Goal: Task Accomplishment & Management: Use online tool/utility

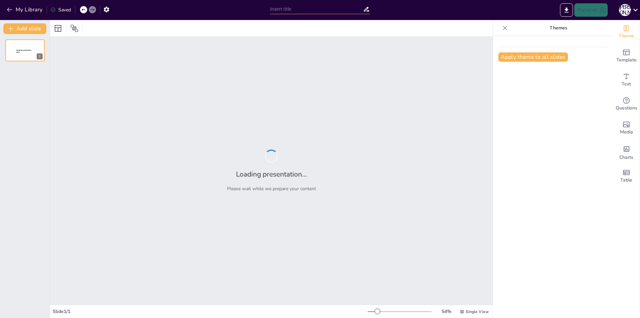
type input "AI в ортодонтии: Инновационные подходы к прогнозированию перемещения зубов"
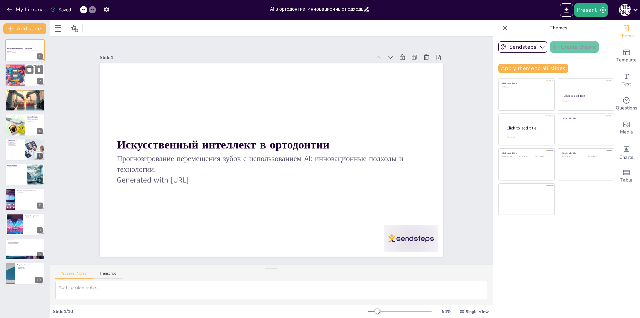
click at [35, 75] on div at bounding box center [25, 75] width 40 height 23
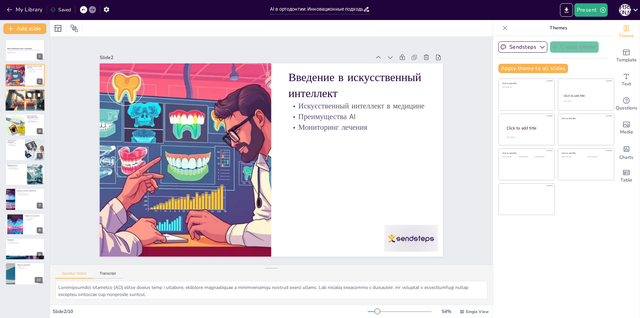
click at [30, 101] on div at bounding box center [25, 100] width 40 height 40
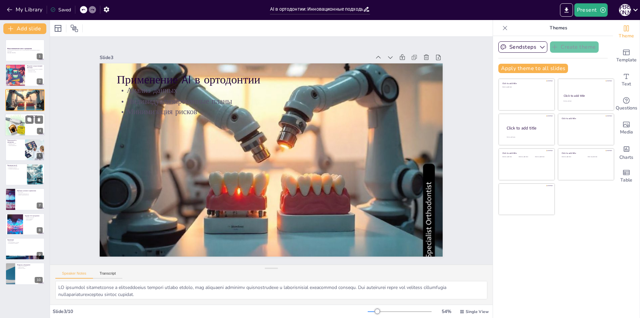
click at [17, 128] on div at bounding box center [15, 124] width 22 height 23
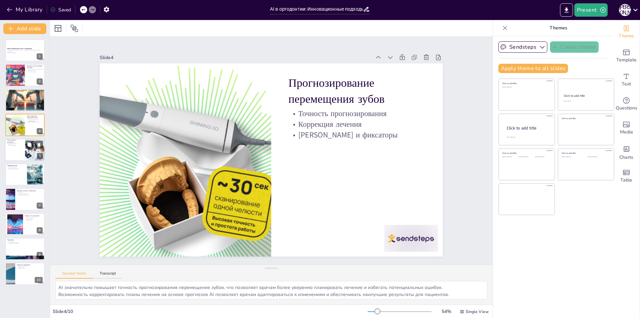
click at [18, 149] on div at bounding box center [25, 149] width 40 height 23
type textarea "Машинное обучение является основой многих технологий AI и позволяет системам ад…"
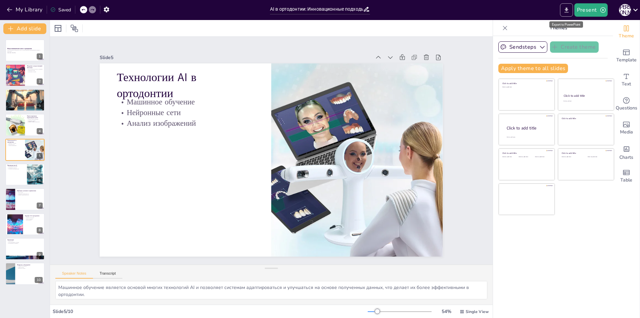
click at [568, 9] on icon "Export to PowerPoint" at bounding box center [566, 9] width 4 height 5
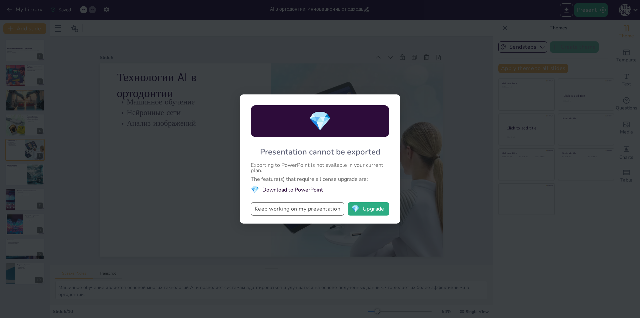
click at [320, 207] on button "Keep working on my presentation" at bounding box center [298, 208] width 94 height 13
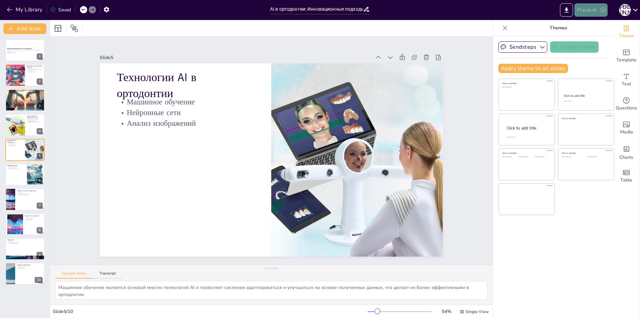
click at [588, 8] on button "Present" at bounding box center [590, 9] width 33 height 13
click at [452, 45] on div at bounding box center [320, 159] width 640 height 318
click at [571, 8] on button "Export to PowerPoint" at bounding box center [566, 9] width 13 height 13
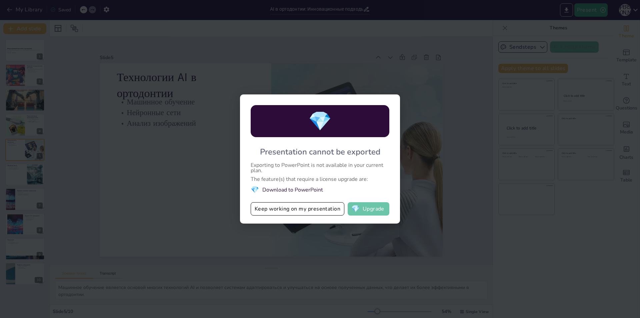
click at [378, 206] on button "💎 Upgrade" at bounding box center [369, 208] width 42 height 13
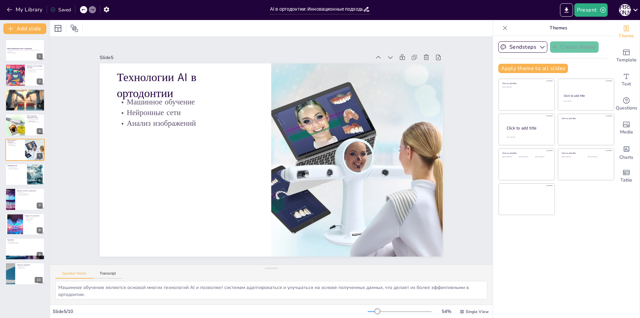
click at [503, 28] on icon at bounding box center [505, 28] width 4 height 4
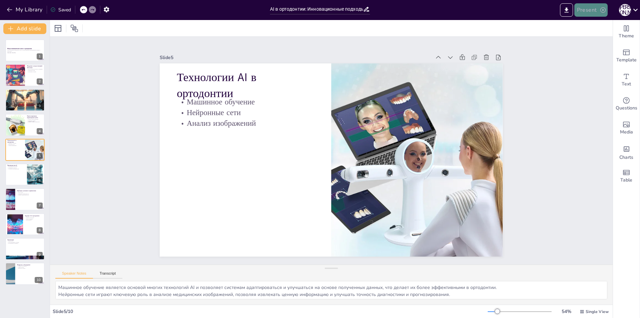
click at [600, 9] on icon "button" at bounding box center [603, 10] width 7 height 7
click at [600, 25] on font "Предварительный просмотр презентации" at bounding box center [624, 24] width 89 height 5
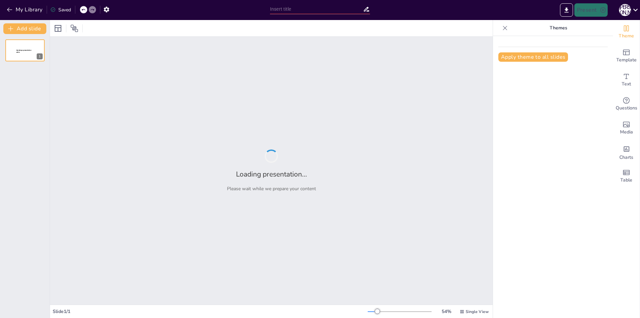
type input "AI в ортодонтии: Инновационные подходы к прогнозированию перемещения зубов"
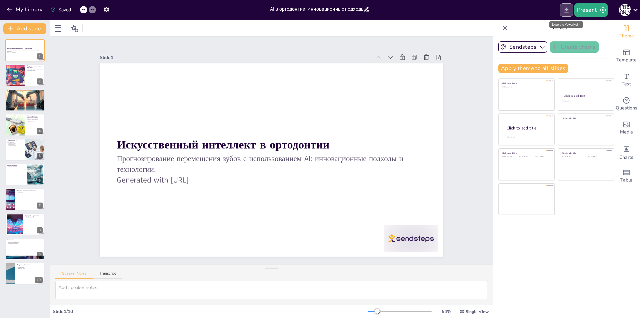
click at [569, 7] on icon "Export to PowerPoint" at bounding box center [566, 10] width 7 height 7
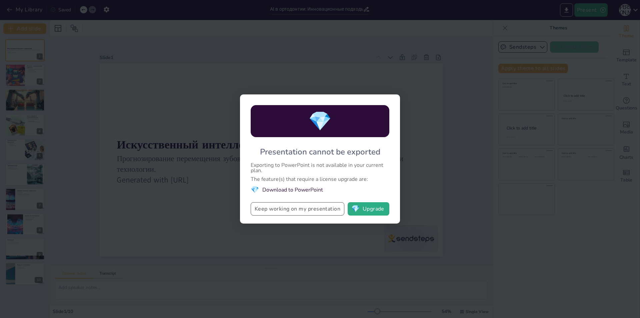
click at [301, 210] on button "Keep working on my presentation" at bounding box center [298, 208] width 94 height 13
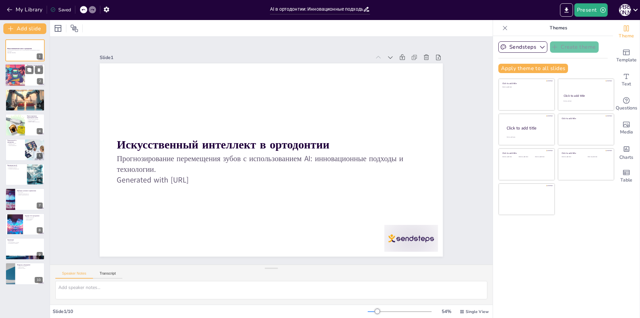
click at [16, 78] on div at bounding box center [15, 75] width 40 height 23
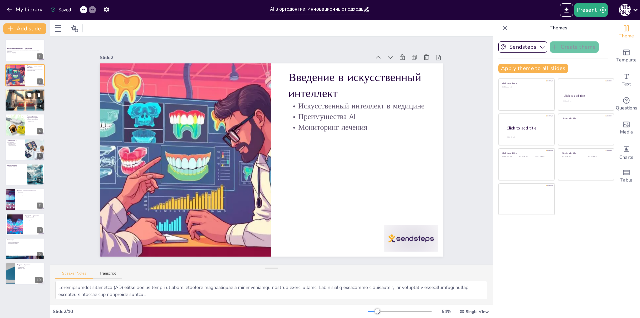
click at [24, 99] on div at bounding box center [25, 100] width 40 height 40
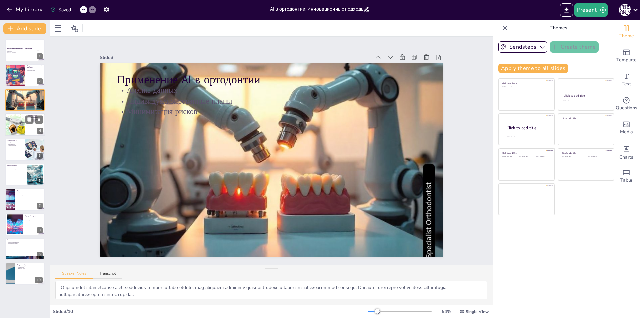
click at [26, 129] on div at bounding box center [25, 124] width 40 height 23
type textarea "AI значительно повышает точность прогнозирования перемещения зубов, что позволя…"
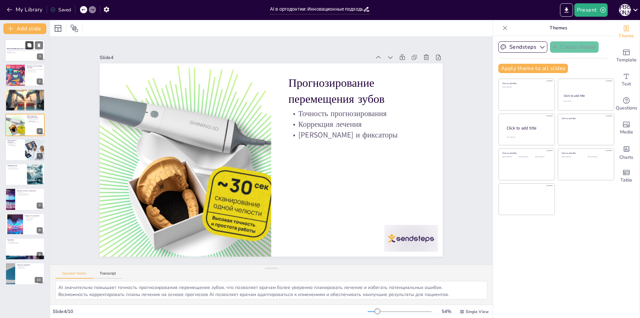
click at [30, 46] on icon at bounding box center [29, 45] width 4 height 4
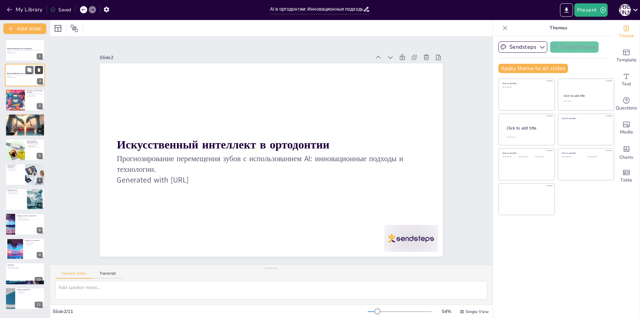
click at [39, 70] on icon at bounding box center [39, 70] width 3 height 4
type textarea "Loremipsumdol sitametco (AD) elitse doeius temp i utlabore, etdolore magnaaliqu…"
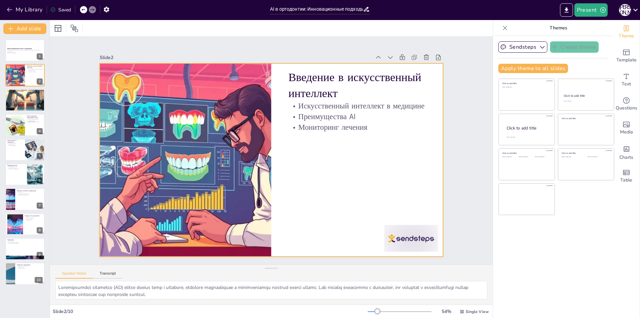
click at [273, 133] on div at bounding box center [268, 141] width 386 height 289
click at [23, 52] on p "Generated with [URL]" at bounding box center [25, 52] width 36 height 1
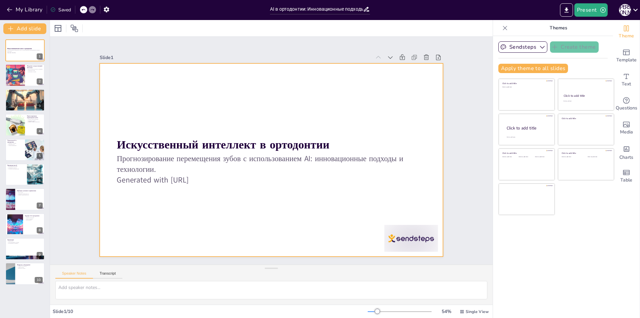
click at [193, 131] on div at bounding box center [263, 146] width 339 height 394
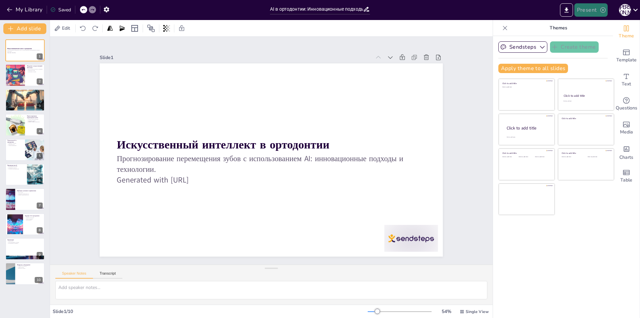
click at [602, 7] on icon "button" at bounding box center [603, 10] width 7 height 7
click at [473, 78] on div at bounding box center [320, 159] width 640 height 318
click at [628, 8] on div "А [PERSON_NAME]" at bounding box center [625, 10] width 12 height 12
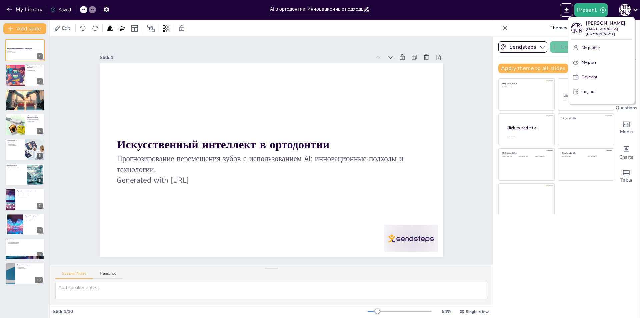
click at [446, 66] on div at bounding box center [320, 159] width 640 height 318
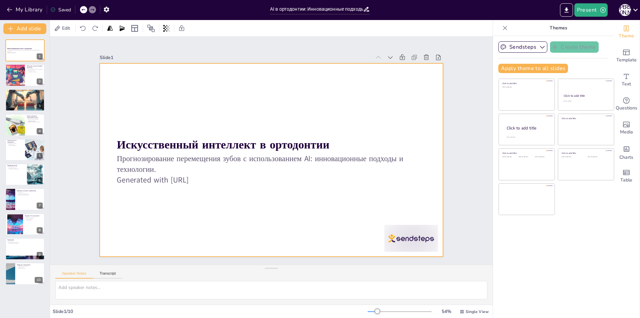
click at [114, 84] on div at bounding box center [267, 158] width 394 height 339
click at [165, 84] on div at bounding box center [261, 150] width 193 height 343
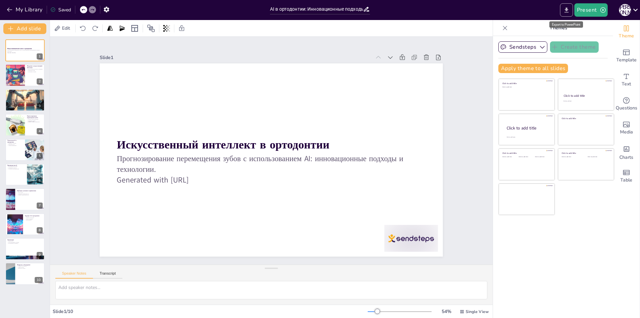
click at [568, 9] on icon "Export to PowerPoint" at bounding box center [566, 10] width 7 height 7
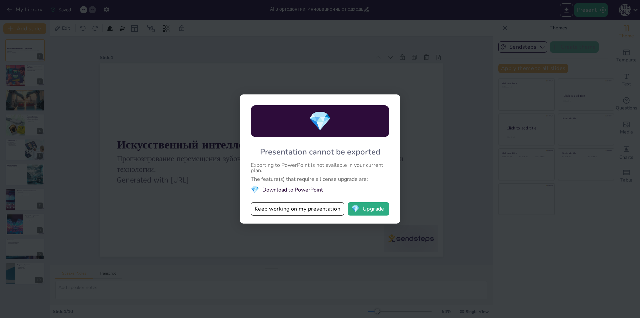
click at [372, 73] on div "💎 Presentation cannot be exported Exporting to PowerPoint is not available in y…" at bounding box center [320, 159] width 640 height 318
click at [312, 209] on button "Keep working on my presentation" at bounding box center [298, 208] width 94 height 13
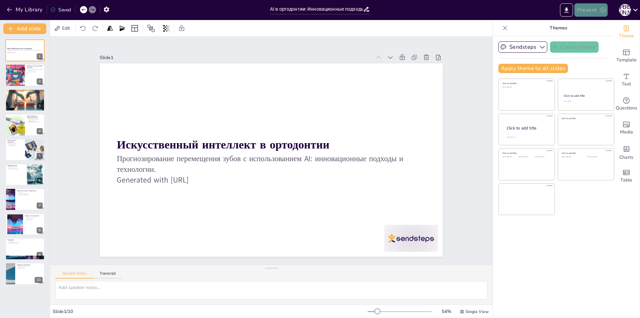
click at [593, 8] on button "Present" at bounding box center [590, 9] width 33 height 13
click at [449, 55] on div at bounding box center [320, 159] width 640 height 318
click at [24, 74] on div at bounding box center [15, 75] width 40 height 23
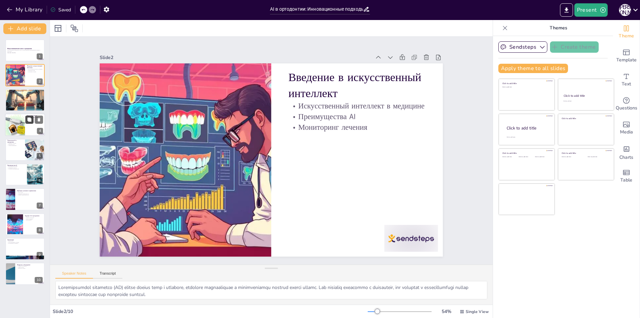
click at [26, 123] on button at bounding box center [29, 120] width 8 height 8
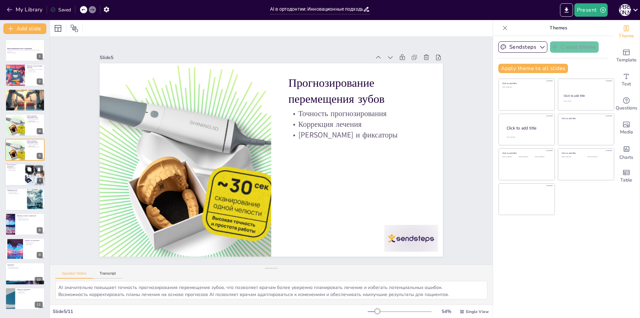
click at [26, 169] on button at bounding box center [29, 169] width 8 height 8
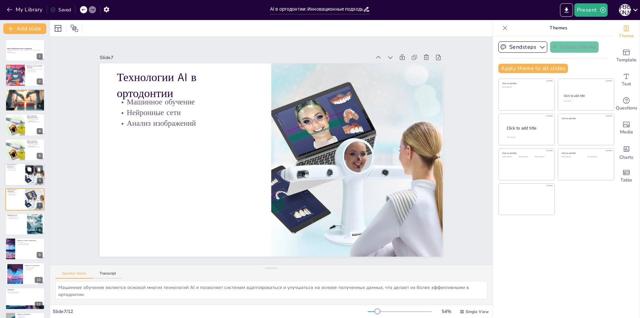
scroll to position [22, 0]
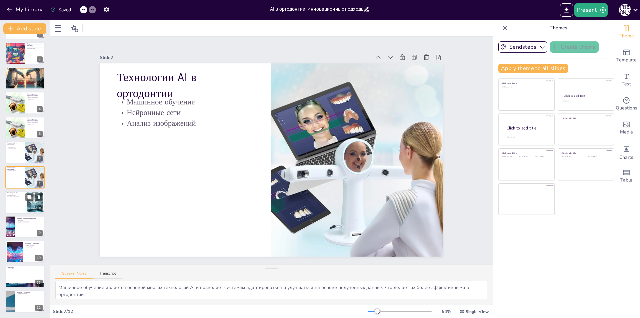
click at [27, 204] on div at bounding box center [35, 202] width 36 height 20
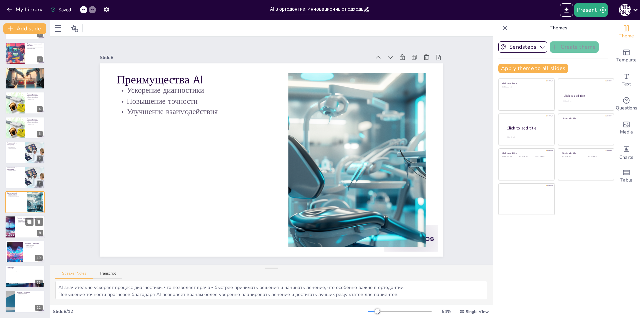
click at [19, 231] on div at bounding box center [25, 226] width 40 height 23
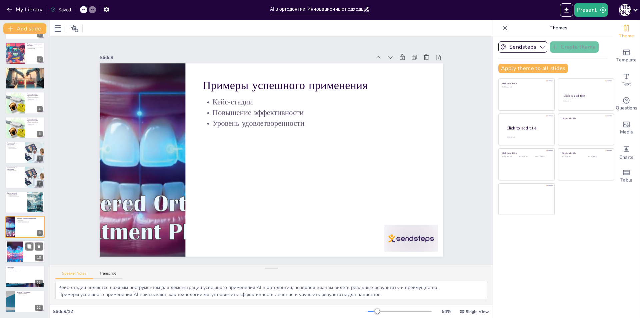
click at [9, 255] on div at bounding box center [15, 251] width 30 height 20
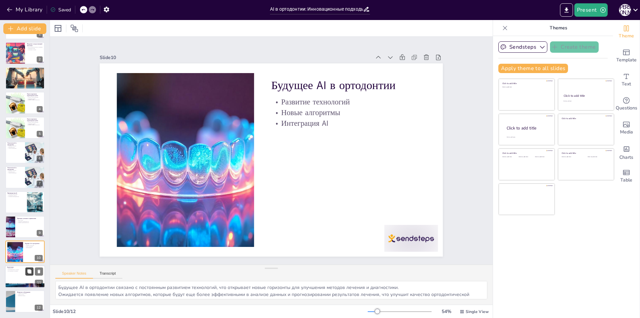
click at [27, 274] on button at bounding box center [29, 271] width 8 height 8
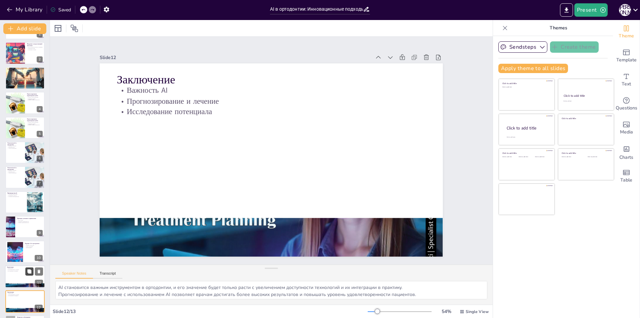
scroll to position [47, 0]
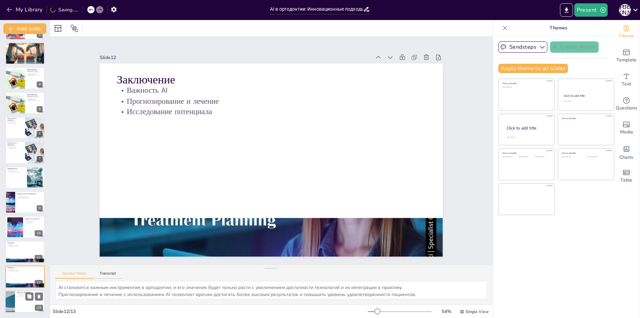
click at [17, 301] on div at bounding box center [25, 301] width 40 height 23
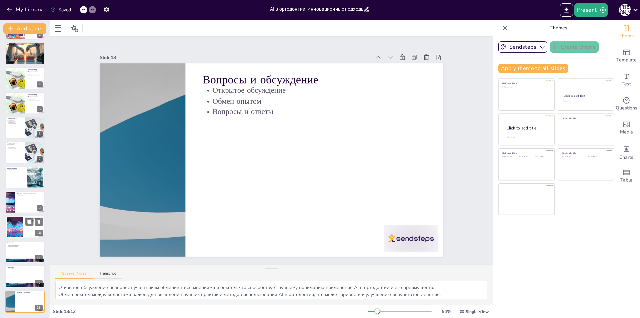
click at [13, 224] on div at bounding box center [15, 227] width 30 height 20
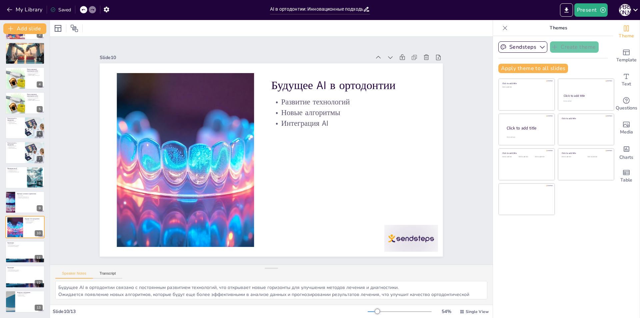
scroll to position [0, 0]
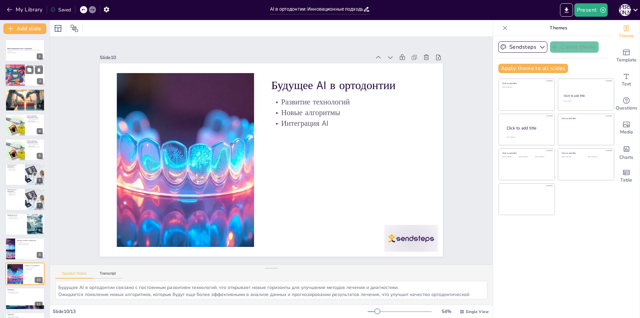
click at [12, 73] on div at bounding box center [15, 75] width 40 height 23
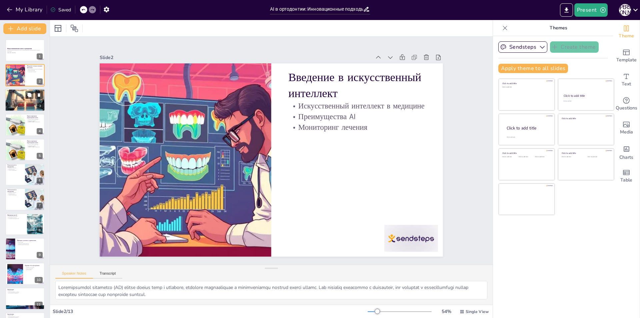
click at [17, 94] on p "Минимизация рисков" at bounding box center [25, 94] width 36 height 1
type textarea "LO ipsumdol sitametconse a elitseddoeius tempori utlabo etdolo, mag aliquaeni a…"
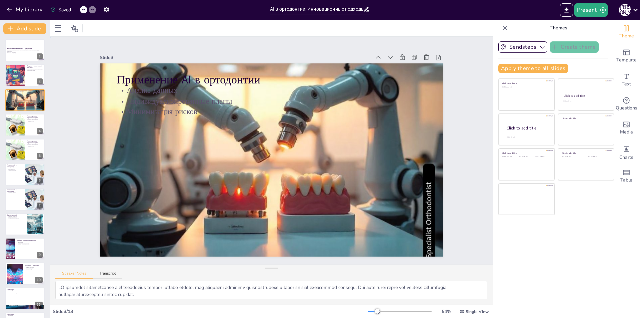
click at [471, 189] on div "Slide 1 Искусственный интеллект в ортодонтии Прогнозирование перемещения зубов …" at bounding box center [271, 150] width 492 height 444
click at [385, 94] on div "Slide 1 Искусственный интеллект в ортодонтии Прогнозирование перемещения зубов …" at bounding box center [271, 150] width 228 height 443
click at [429, 94] on div "Slide 1 Искусственный интеллект в ортодонтии Прогнозирование перемещения зубов …" at bounding box center [271, 150] width 315 height 480
click at [71, 122] on div "Slide 1 Искусственный интеллект в ортодонтии Прогнозирование перемещения зубов …" at bounding box center [271, 150] width 480 height 315
click at [66, 151] on div "Slide 1 Искусственный интеллект в ортодонтии Прогнозирование перемещения зубов …" at bounding box center [271, 150] width 492 height 444
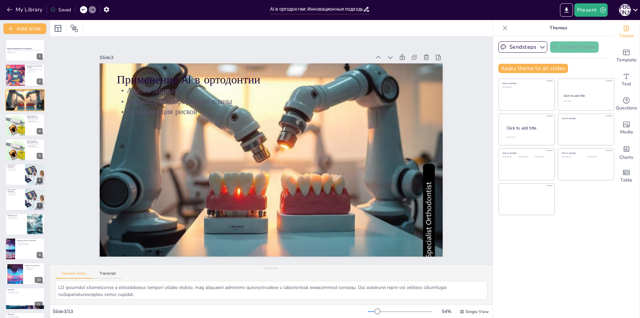
click at [81, 83] on div "Slide 1 Искусственный интеллект в ортодонтии Прогнозирование перемещения зубов …" at bounding box center [271, 151] width 380 height 212
click at [57, 102] on div "Slide 1 Искусственный интеллект в ортодонтии Прогнозирование перемещения зубов …" at bounding box center [271, 151] width 443 height 228
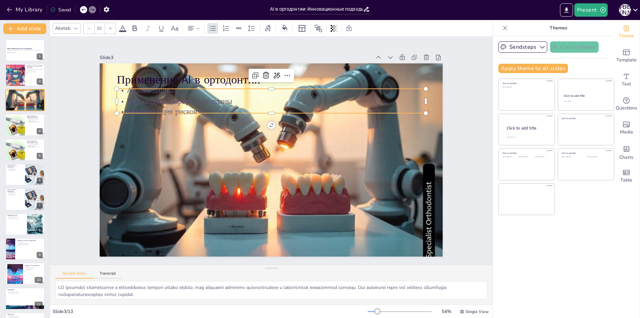
click at [186, 101] on p "Индивидуализированные планы" at bounding box center [304, 113] width 237 height 215
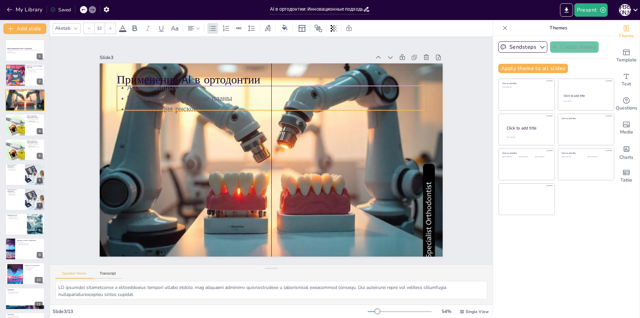
click at [308, 109] on p "Минимизация рисков" at bounding box center [313, 150] width 11 height 309
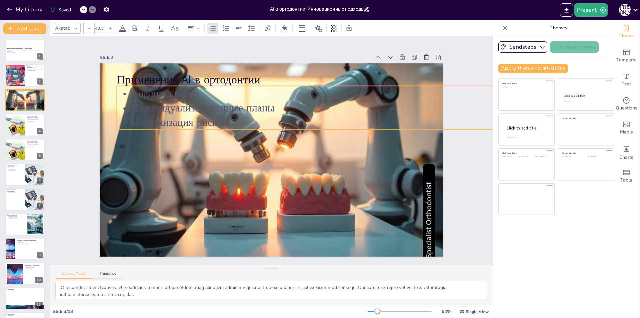
type input "44.2"
drag, startPoint x: 422, startPoint y: 107, endPoint x: 420, endPoint y: 116, distance: 9.5
click at [420, 116] on div "Применение AI в ортодонтии Анализ данных Индивидуализированные планы Минимизаци…" at bounding box center [271, 159] width 343 height 193
click at [268, 112] on p "Индивидуализированные планы" at bounding box center [249, 219] width 354 height 263
click at [266, 128] on p "Индивидуализированные планы" at bounding box center [205, 179] width 420 height 103
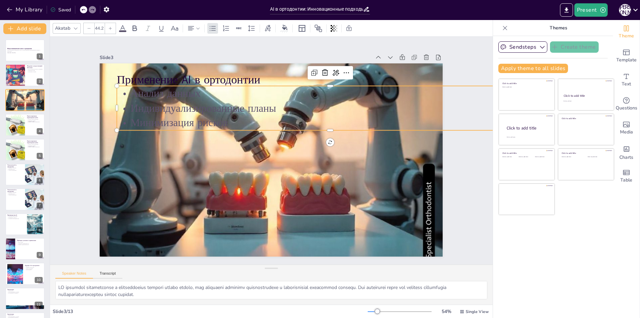
click at [465, 183] on div "Slide 1 Искусственный интеллект в ортодонтии Прогнозирование перемещения зубов …" at bounding box center [271, 150] width 480 height 315
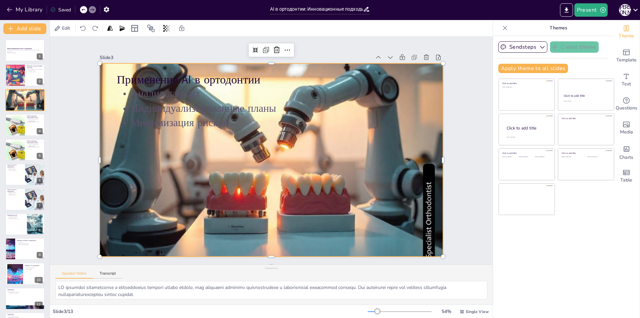
click at [355, 128] on div at bounding box center [271, 159] width 343 height 343
click at [26, 46] on button at bounding box center [29, 45] width 8 height 8
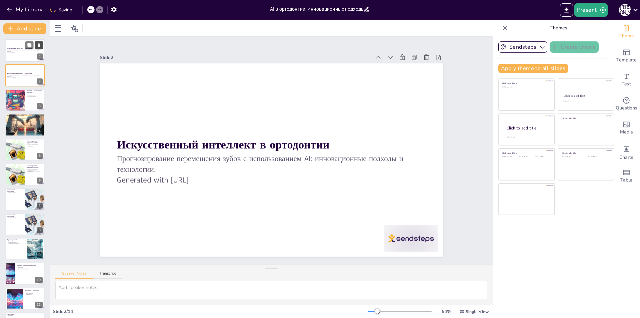
click at [38, 43] on icon at bounding box center [39, 45] width 5 height 5
type textarea "Loremipsumdol sitametco (AD) elitse doeius temp i utlabore, etdolore magnaaliqu…"
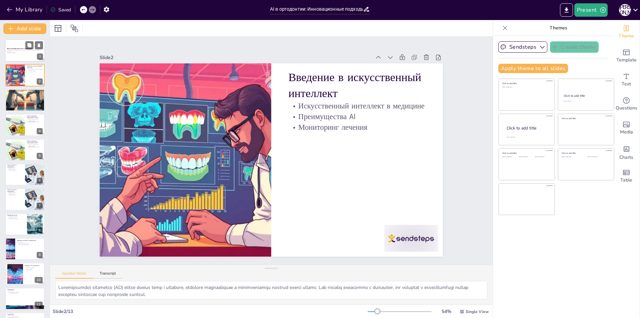
click at [28, 55] on div at bounding box center [25, 50] width 40 height 23
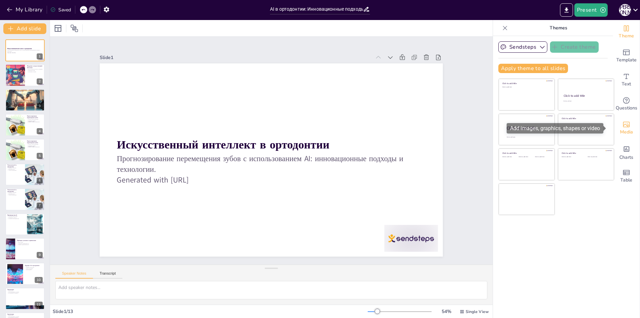
click at [623, 125] on icon "Add images, graphics, shapes or video" at bounding box center [626, 125] width 7 height 6
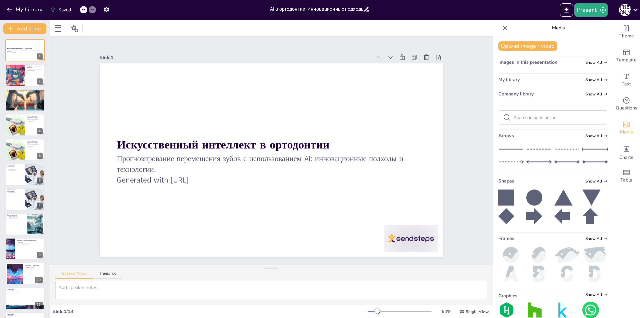
click at [454, 106] on div "Slide 1 Искусственный интеллект в ортодонтии Прогнозирование перемещения зубов …" at bounding box center [271, 151] width 380 height 212
click at [10, 75] on div at bounding box center [15, 75] width 40 height 23
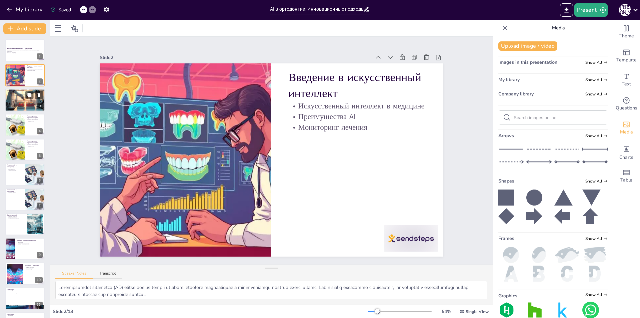
click at [24, 101] on div at bounding box center [25, 100] width 40 height 40
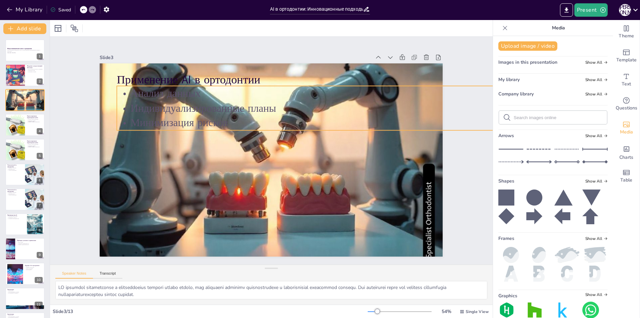
click at [133, 95] on p "Анализ данных" at bounding box center [336, 99] width 426 height 59
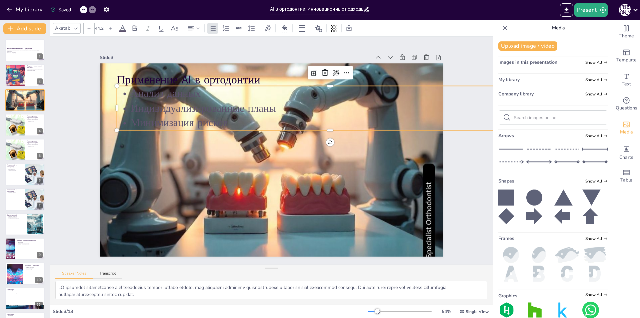
click at [221, 120] on p "Минимизация рисков" at bounding box center [337, 149] width 396 height 187
click at [221, 120] on p "Минимизация рисков" at bounding box center [259, 215] width 263 height 354
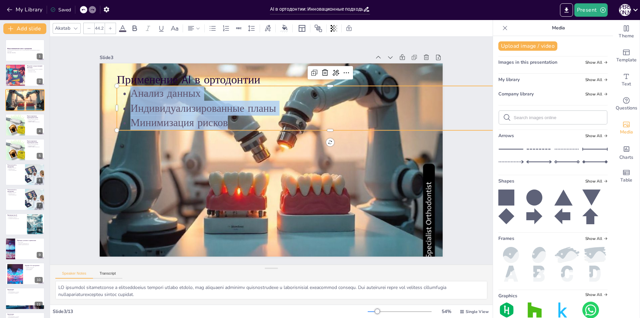
drag, startPoint x: 224, startPoint y: 120, endPoint x: 115, endPoint y: 84, distance: 114.3
click at [115, 171] on div "Анализ данных Индивидуализированные планы Минимизация рисков" at bounding box center [212, 193] width 427 height 44
click at [177, 28] on icon at bounding box center [174, 28] width 7 height 5
click at [287, 29] on icon at bounding box center [284, 27] width 5 height 5
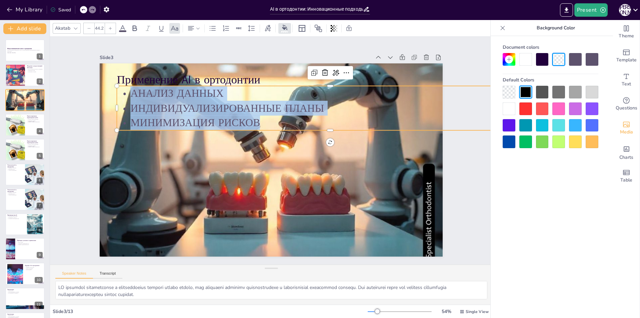
click at [540, 125] on div at bounding box center [542, 125] width 13 height 13
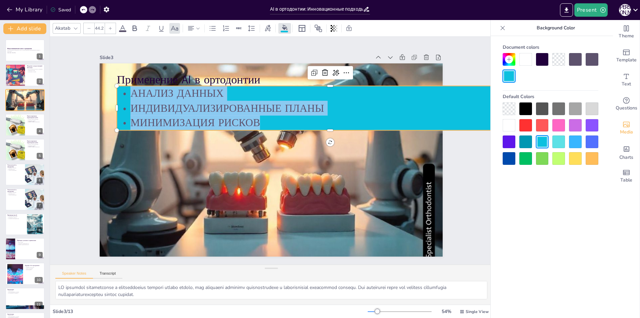
click at [503, 28] on icon at bounding box center [503, 28] width 4 height 4
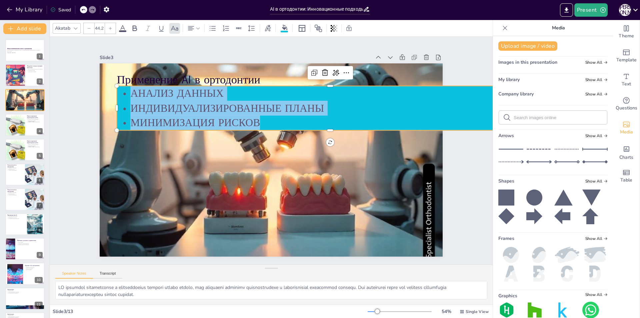
click at [357, 153] on p "Индивидуализированные планы" at bounding box center [222, 204] width 420 height 103
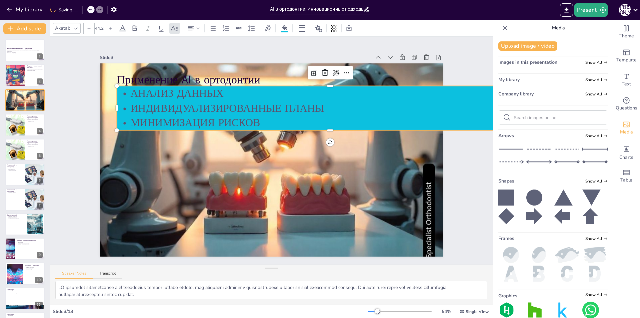
click at [250, 153] on p "Индивидуализированные планы" at bounding box center [223, 204] width 420 height 103
click at [344, 153] on p "Индивидуализированные планы" at bounding box center [222, 204] width 420 height 103
click at [281, 26] on div at bounding box center [285, 28] width 10 height 7
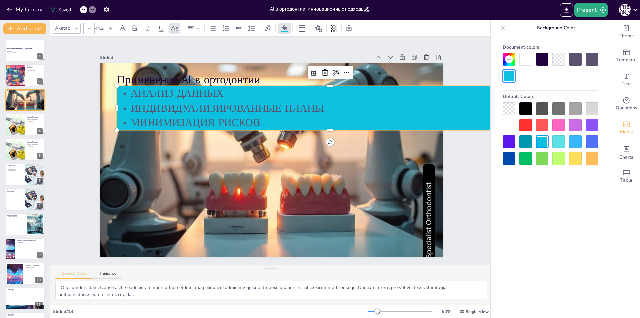
click at [506, 125] on div at bounding box center [509, 125] width 13 height 13
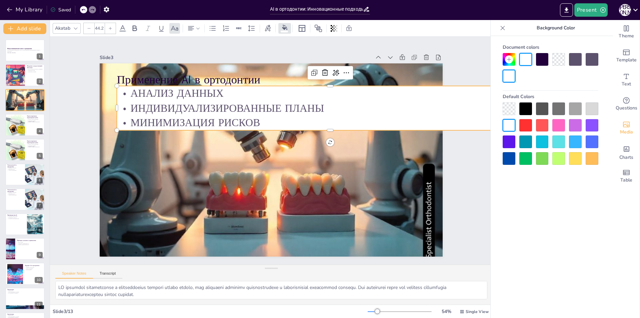
click at [508, 104] on div at bounding box center [509, 108] width 13 height 13
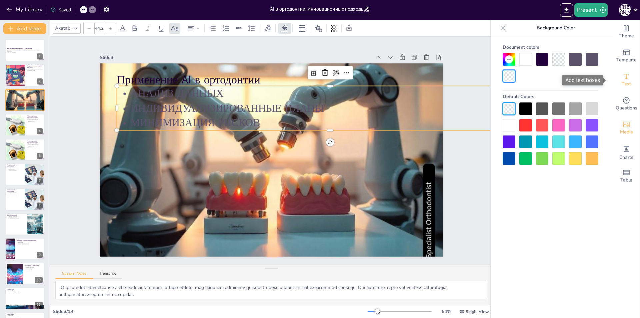
click at [625, 79] on div "Text" at bounding box center [626, 80] width 27 height 24
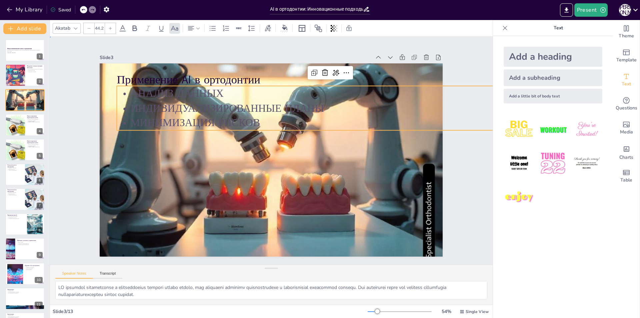
click at [457, 192] on div "Slide 1 Искусственный интеллект в ортодонтии Прогнозирование перемещения зубов …" at bounding box center [271, 150] width 388 height 497
click at [213, 101] on p "Индивидуализированные планы" at bounding box center [279, 222] width 226 height 377
click at [261, 120] on p "Минимизация рисков" at bounding box center [325, 187] width 226 height 377
click at [261, 120] on p "Минимизация рисков" at bounding box center [273, 216] width 187 height 396
click at [261, 120] on p "Минимизация рисков" at bounding box center [325, 187] width 226 height 377
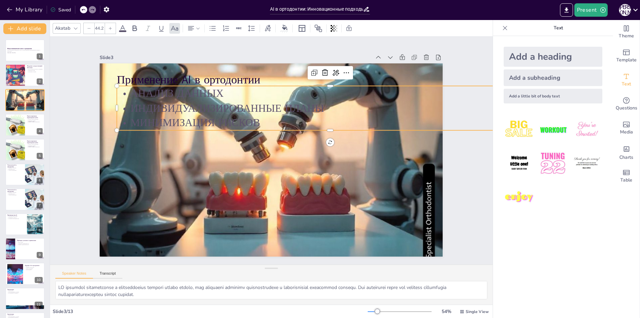
click at [260, 120] on p "Минимизация рисков" at bounding box center [328, 182] width 263 height 354
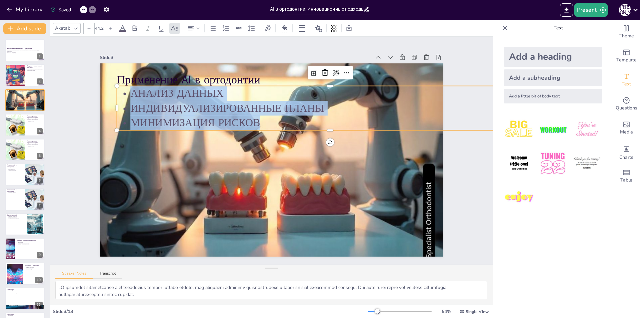
drag, startPoint x: 258, startPoint y: 119, endPoint x: 91, endPoint y: 75, distance: 172.7
click at [97, 75] on div "Slide 1 Искусственный интеллект в ортодонтии Прогнозирование перемещения зубов …" at bounding box center [271, 151] width 348 height 434
click at [122, 27] on icon at bounding box center [123, 28] width 8 height 8
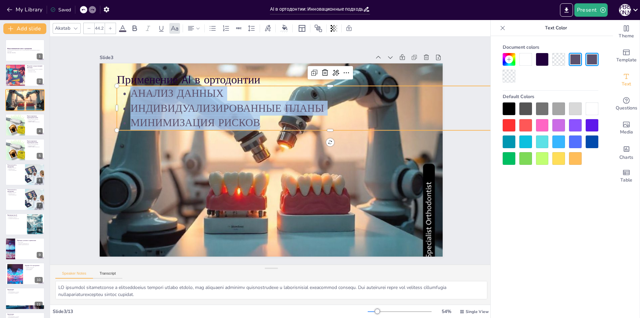
click at [506, 109] on div at bounding box center [509, 108] width 13 height 13
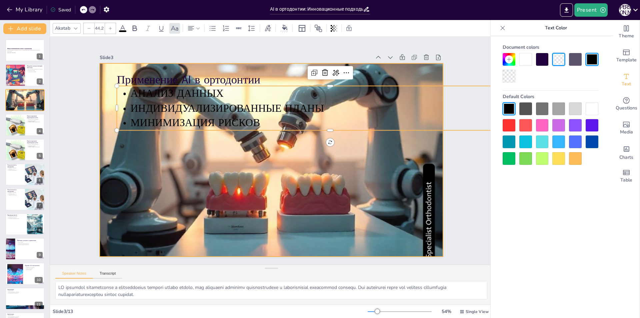
click at [340, 209] on div at bounding box center [278, 144] width 485 height 485
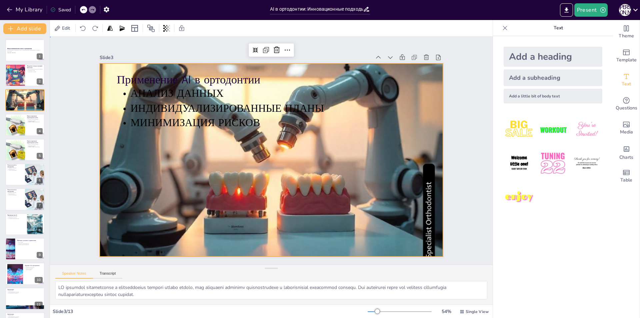
click at [74, 103] on div "Slide 1 Искусственный интеллект в ортодонтии Прогнозирование перемещения зубов …" at bounding box center [271, 150] width 465 height 481
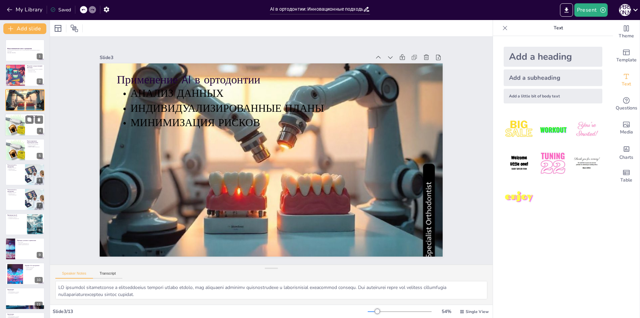
click at [23, 122] on div at bounding box center [15, 124] width 22 height 23
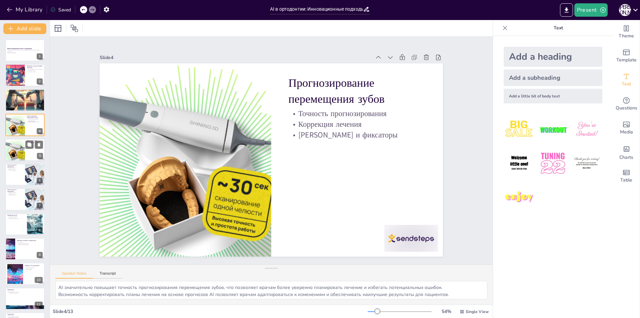
click at [10, 147] on div at bounding box center [15, 149] width 22 height 23
click at [23, 173] on div at bounding box center [25, 174] width 40 height 23
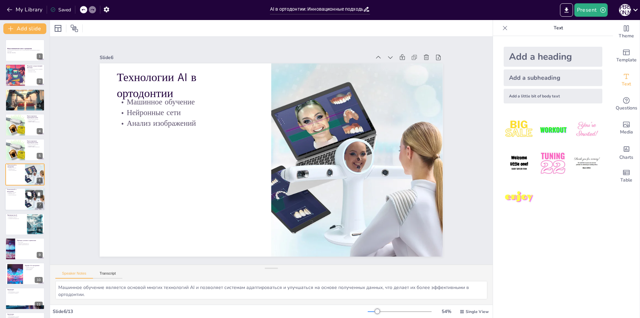
click at [18, 193] on p "Нейронные сети" at bounding box center [15, 193] width 16 height 1
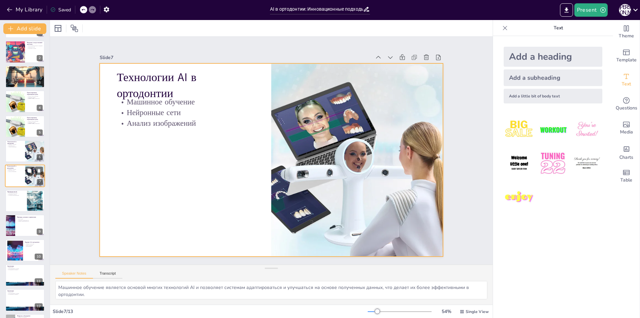
click at [25, 172] on div at bounding box center [25, 176] width 40 height 23
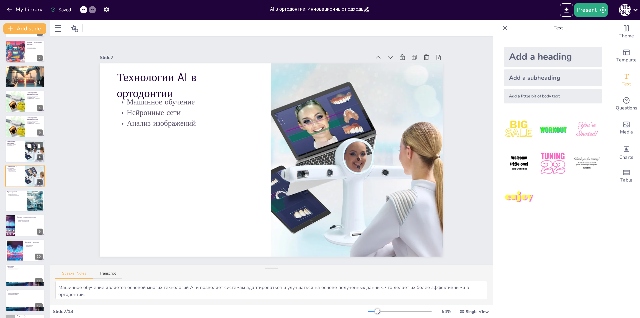
click at [20, 142] on p "Технологии AI в ортодонтии" at bounding box center [15, 142] width 16 height 4
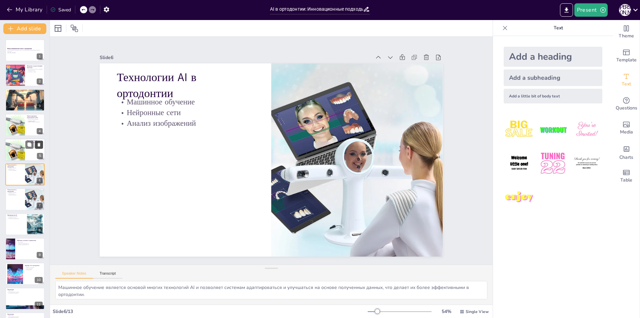
click at [39, 143] on icon at bounding box center [39, 145] width 3 height 4
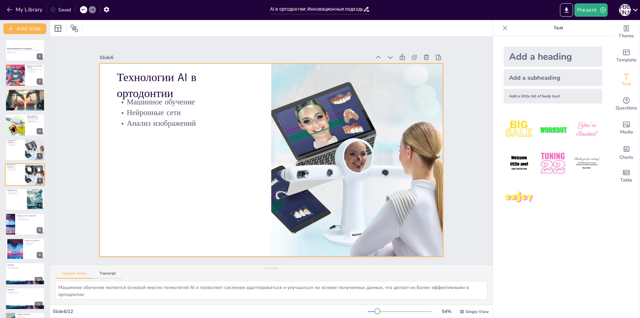
click at [19, 175] on div at bounding box center [25, 174] width 40 height 23
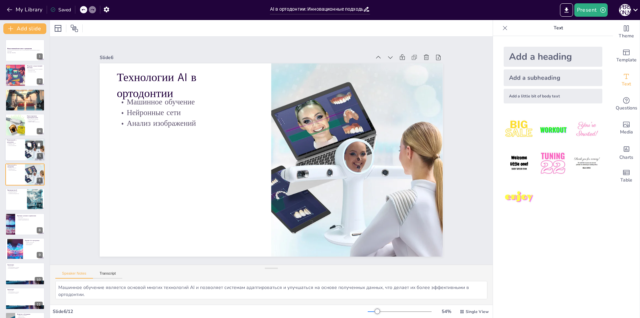
click at [22, 149] on div at bounding box center [25, 149] width 40 height 23
click at [19, 175] on div at bounding box center [25, 174] width 40 height 23
click at [38, 144] on icon at bounding box center [39, 145] width 3 height 4
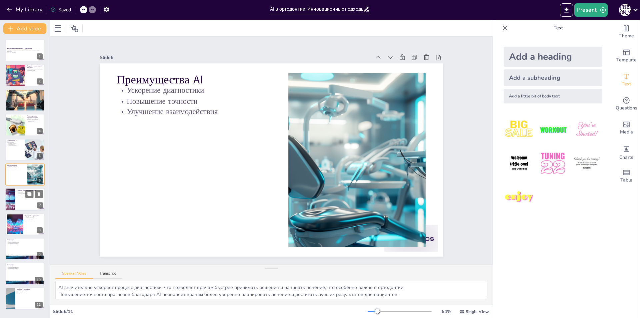
click at [10, 198] on div at bounding box center [10, 199] width 54 height 23
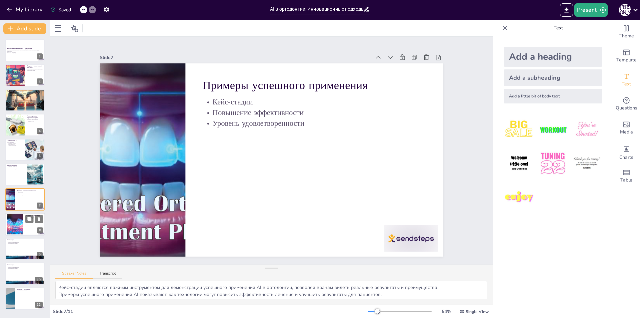
click at [14, 231] on div at bounding box center [15, 224] width 30 height 20
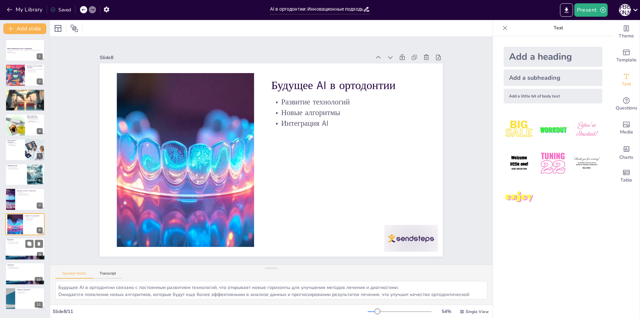
click at [26, 249] on div at bounding box center [25, 248] width 40 height 23
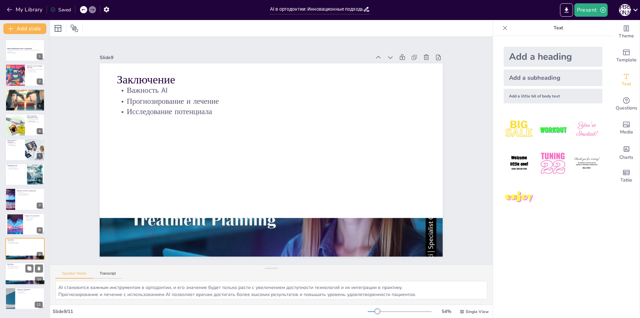
click at [19, 274] on div at bounding box center [25, 273] width 40 height 23
click at [41, 243] on icon at bounding box center [39, 243] width 5 height 5
type textarea "Открытое обсуждение позволяет участникам обмениваться мнениями и опытом, что сп…"
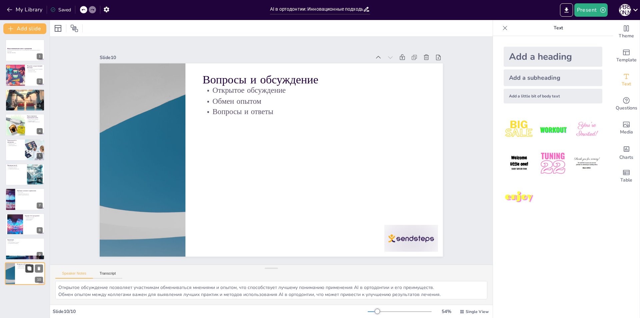
click at [28, 268] on icon at bounding box center [29, 268] width 4 height 4
